Goal: Transaction & Acquisition: Purchase product/service

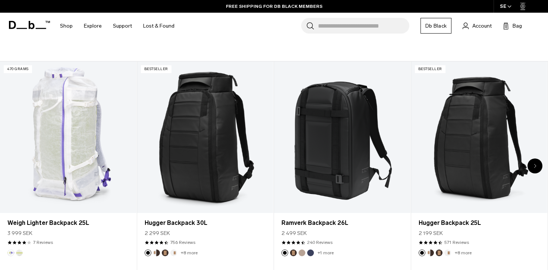
scroll to position [275, 0]
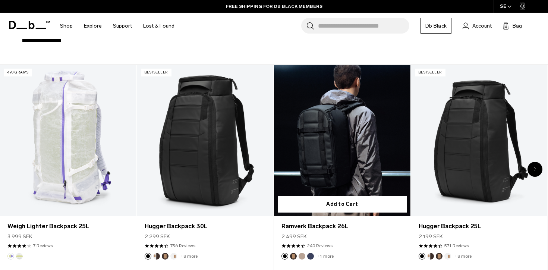
click at [353, 141] on link "Ramverk Backpack 26L" at bounding box center [342, 140] width 136 height 151
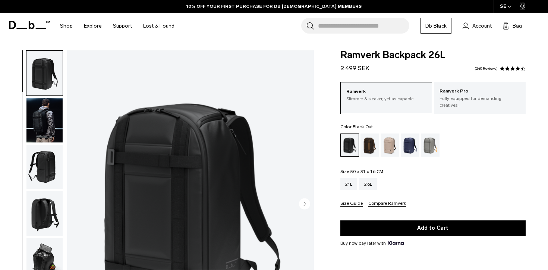
click at [53, 129] on img "button" at bounding box center [44, 120] width 36 height 45
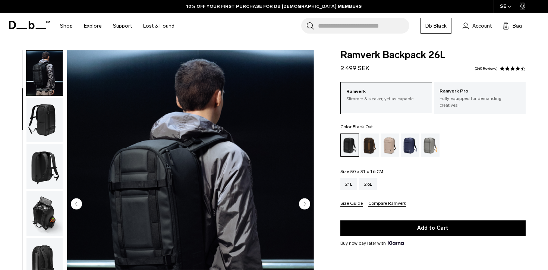
scroll to position [65, 0]
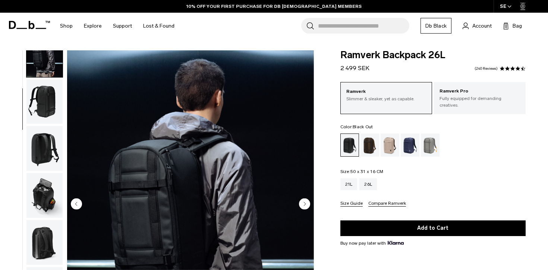
click at [54, 75] on img "button" at bounding box center [44, 54] width 36 height 45
click at [51, 95] on img "button" at bounding box center [44, 101] width 36 height 45
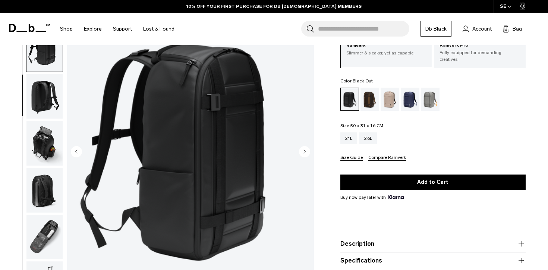
scroll to position [26, 0]
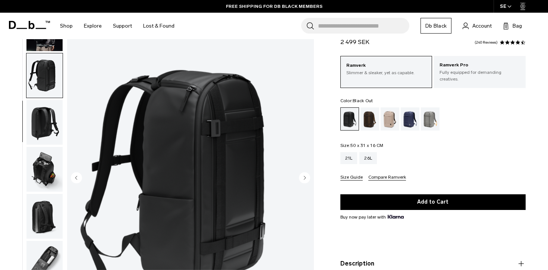
click at [35, 126] on img "button" at bounding box center [44, 122] width 36 height 45
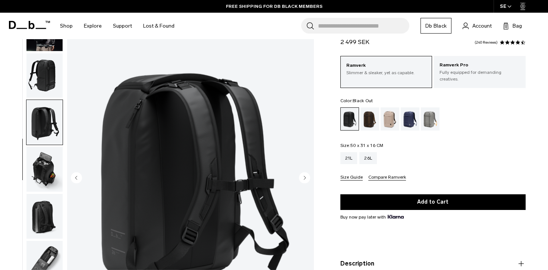
click at [42, 165] on img "button" at bounding box center [44, 169] width 36 height 45
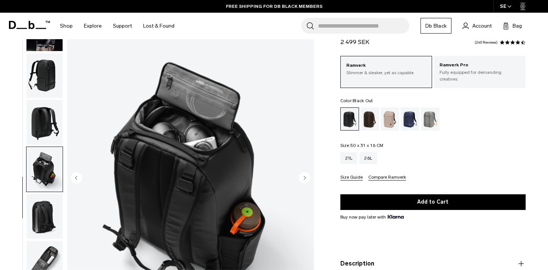
click at [43, 204] on img "button" at bounding box center [44, 216] width 36 height 45
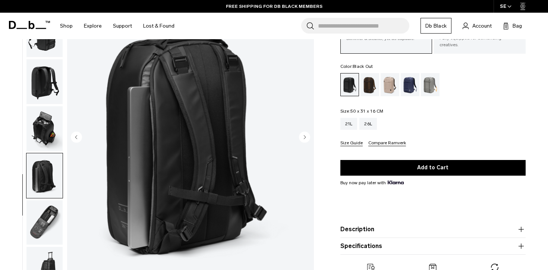
scroll to position [68, 0]
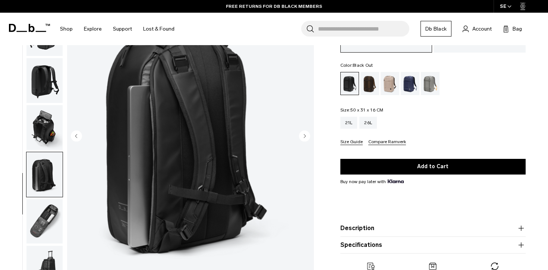
click at [44, 230] on img "button" at bounding box center [44, 221] width 36 height 45
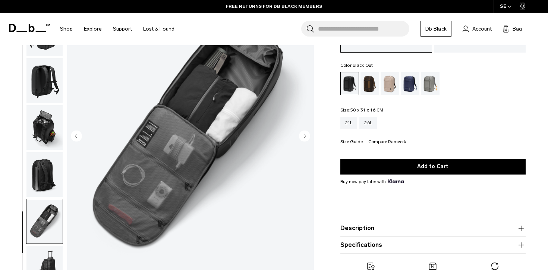
click at [41, 179] on img "button" at bounding box center [44, 174] width 36 height 45
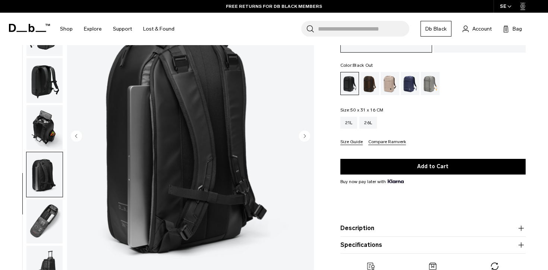
click at [42, 219] on img "button" at bounding box center [44, 221] width 36 height 45
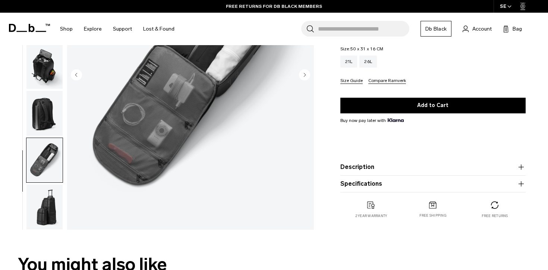
scroll to position [136, 0]
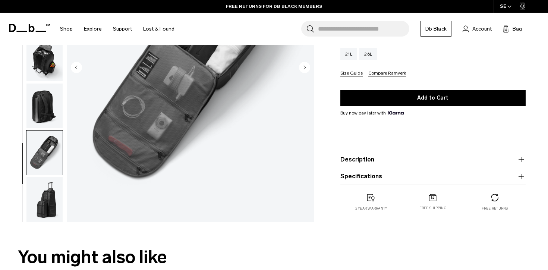
click at [48, 215] on img "button" at bounding box center [44, 199] width 36 height 45
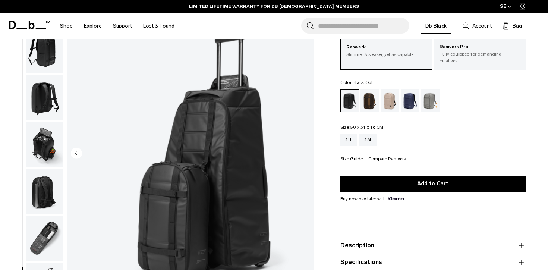
scroll to position [0, 0]
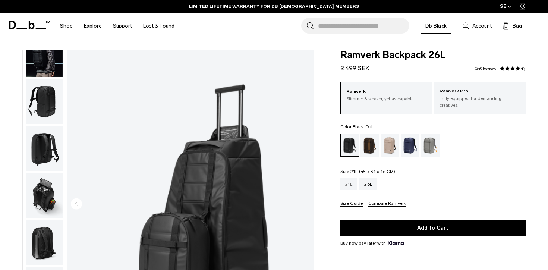
click at [349, 178] on div "21L" at bounding box center [348, 184] width 17 height 12
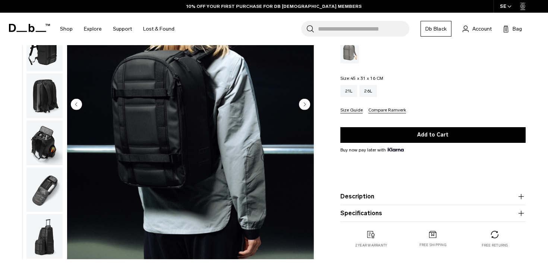
scroll to position [123, 0]
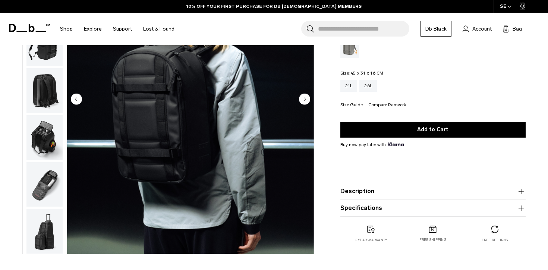
click at [303, 93] on circle "Next slide" at bounding box center [304, 98] width 11 height 11
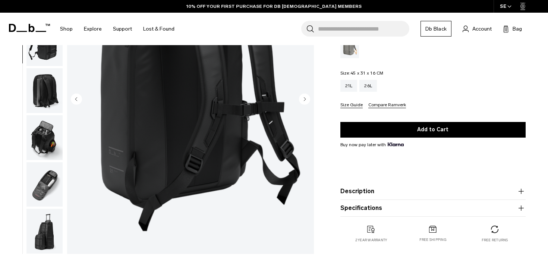
click at [304, 97] on icon "Next slide" at bounding box center [305, 98] width 2 height 3
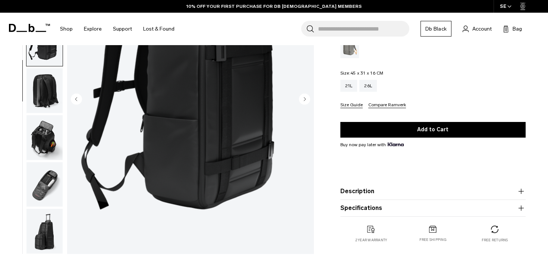
click at [304, 97] on icon "Next slide" at bounding box center [305, 98] width 2 height 3
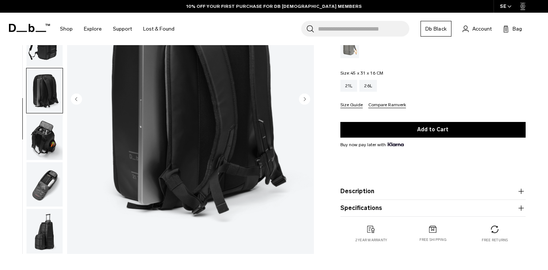
click at [304, 97] on icon "Next slide" at bounding box center [305, 98] width 2 height 3
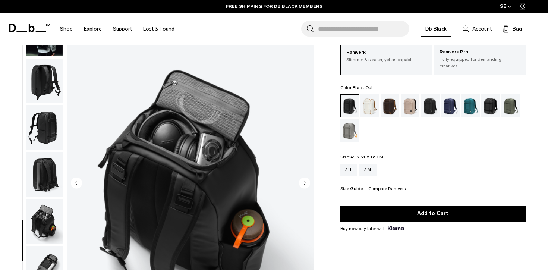
scroll to position [7, 0]
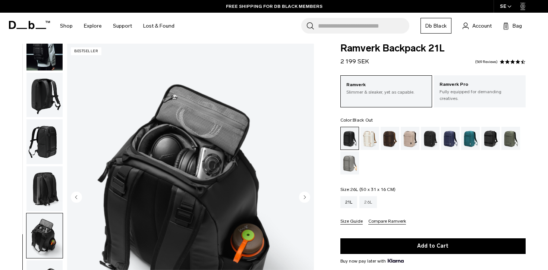
click at [371, 196] on div "26L" at bounding box center [368, 202] width 18 height 12
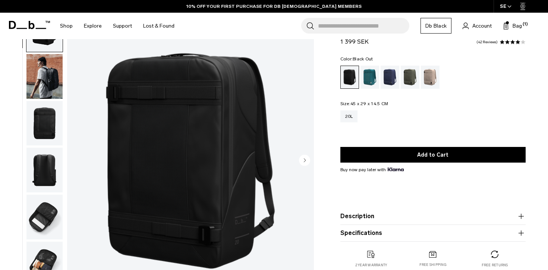
scroll to position [44, 0]
click at [40, 71] on img "button" at bounding box center [44, 76] width 36 height 45
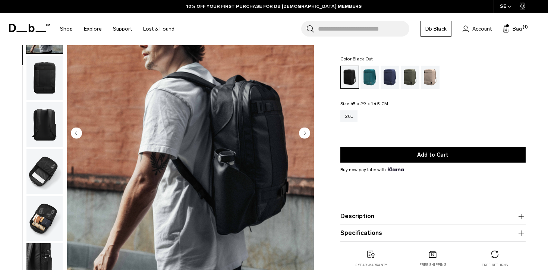
scroll to position [0, 0]
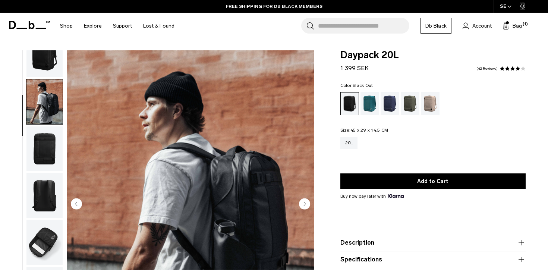
click at [304, 201] on circle "Next slide" at bounding box center [304, 203] width 11 height 11
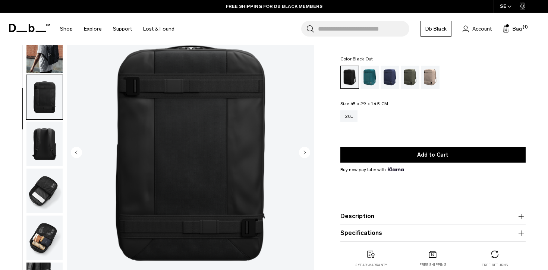
scroll to position [54, 0]
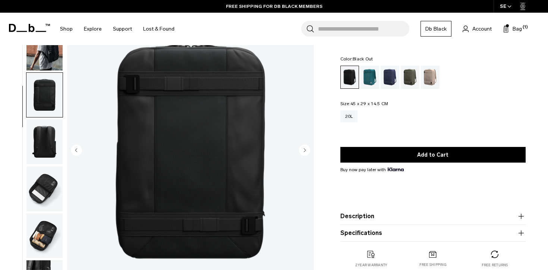
click at [304, 151] on icon "Next slide" at bounding box center [305, 149] width 2 height 3
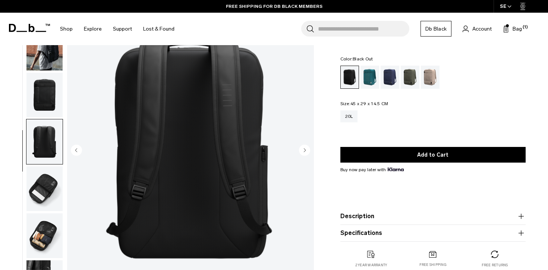
click at [303, 154] on circle "Next slide" at bounding box center [304, 149] width 11 height 11
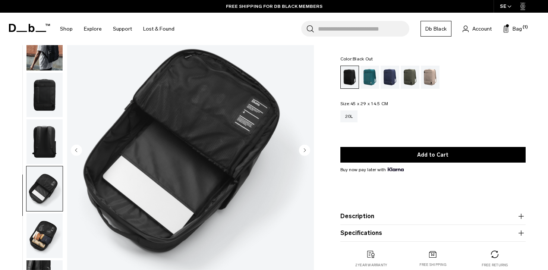
click at [304, 151] on circle "Next slide" at bounding box center [304, 149] width 11 height 11
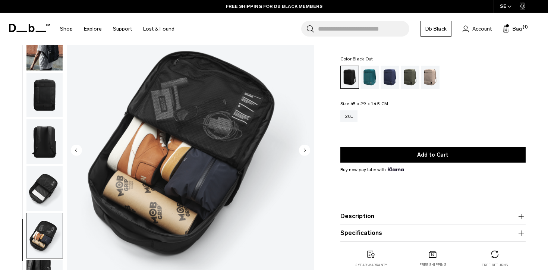
click at [304, 151] on circle "Next slide" at bounding box center [304, 149] width 11 height 11
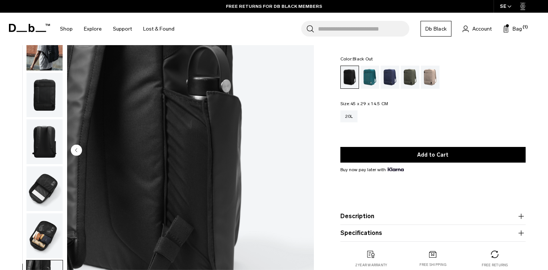
click at [306, 152] on img "7 / 7" at bounding box center [190, 151] width 247 height 308
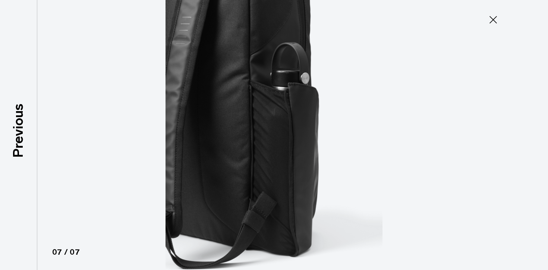
click at [498, 21] on icon at bounding box center [493, 20] width 12 height 12
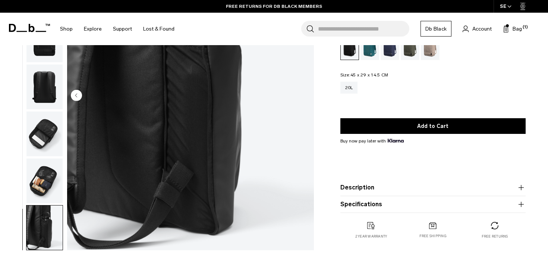
scroll to position [111, 0]
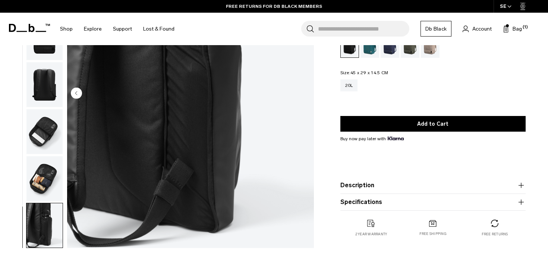
click at [41, 182] on img "button" at bounding box center [44, 178] width 36 height 45
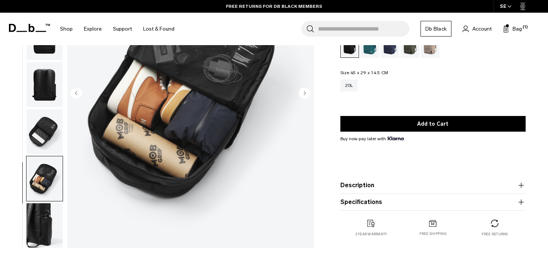
scroll to position [0, 0]
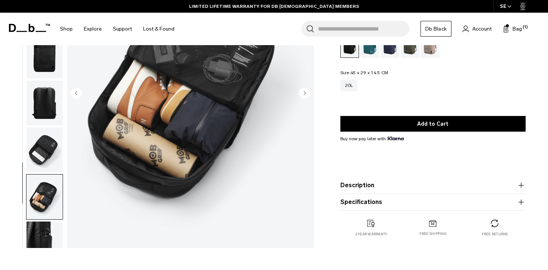
click at [46, 157] on img "button" at bounding box center [44, 149] width 36 height 45
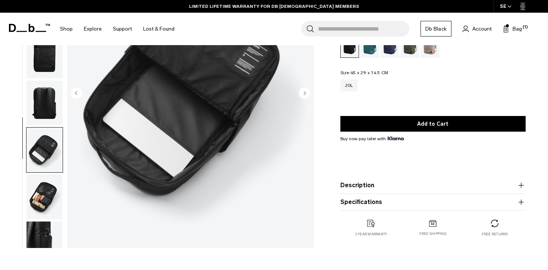
click at [40, 86] on img "button" at bounding box center [44, 103] width 36 height 45
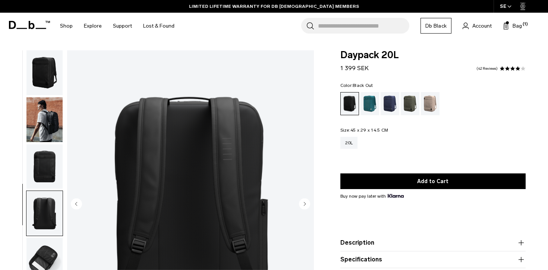
click at [46, 162] on img "button" at bounding box center [44, 166] width 36 height 45
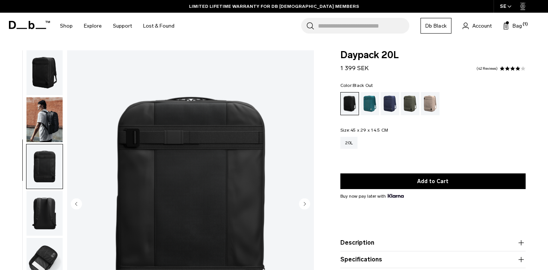
scroll to position [18, 0]
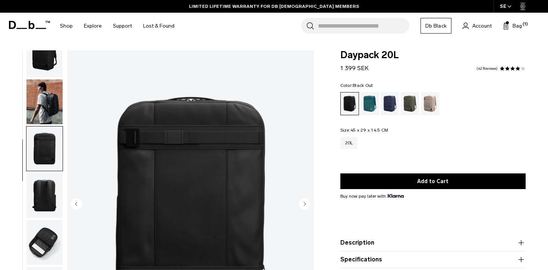
click at [47, 103] on img "button" at bounding box center [44, 101] width 36 height 45
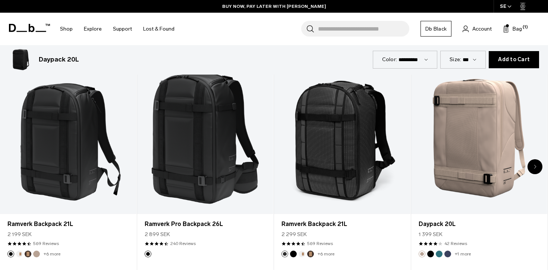
scroll to position [363, 0]
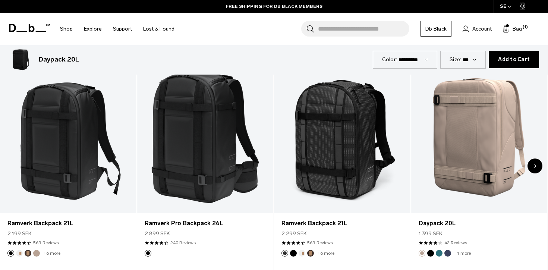
click at [541, 164] on div "Next slide" at bounding box center [534, 165] width 15 height 15
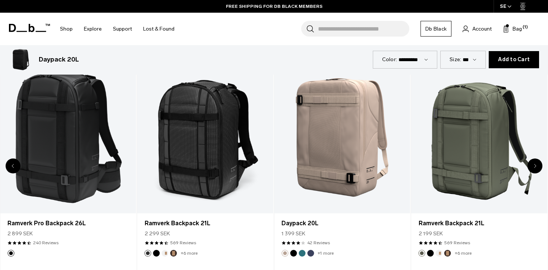
click at [539, 164] on div "Next slide" at bounding box center [534, 165] width 15 height 15
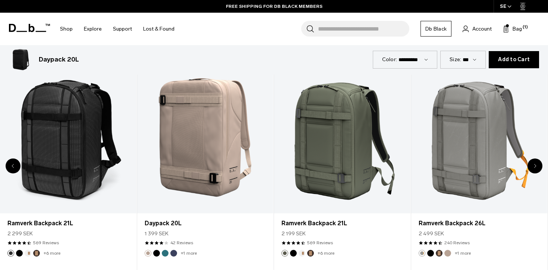
click at [539, 164] on div "Next slide" at bounding box center [534, 165] width 15 height 15
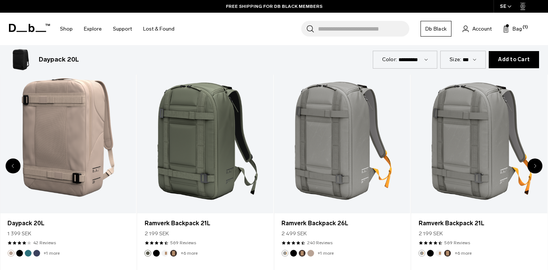
click at [539, 164] on div "Next slide" at bounding box center [534, 165] width 15 height 15
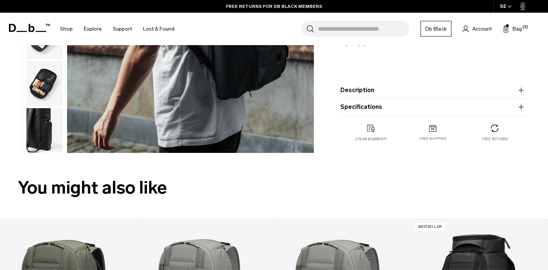
scroll to position [207, 0]
